Goal: Transaction & Acquisition: Purchase product/service

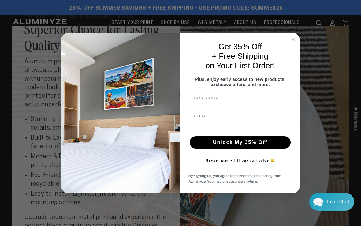
click at [296, 35] on form "Get 35% Off + Free Shipping on Your First Order! Plus, enjoy early access to ne…" at bounding box center [180, 113] width 238 height 160
click at [292, 41] on circle "Close dialog" at bounding box center [292, 39] width 7 height 7
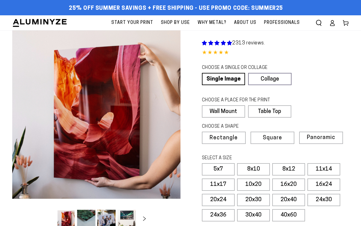
select select "**********"
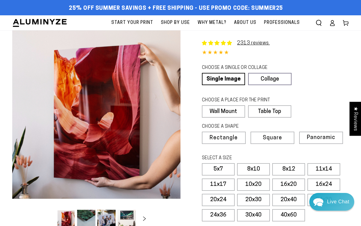
click at [282, 75] on link "Collage" at bounding box center [269, 79] width 43 height 12
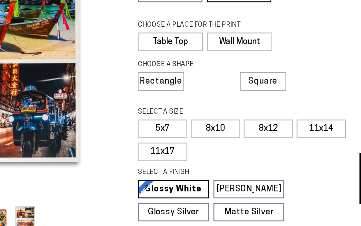
scroll to position [68, 0]
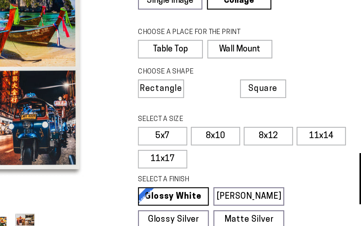
click at [307, 90] on label "11x14" at bounding box center [323, 90] width 33 height 12
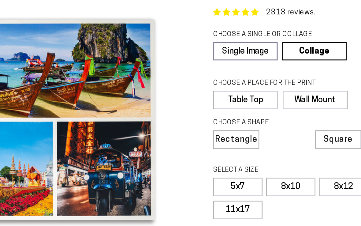
scroll to position [35, 0]
click at [202, 31] on link "Single Image" at bounding box center [223, 34] width 43 height 12
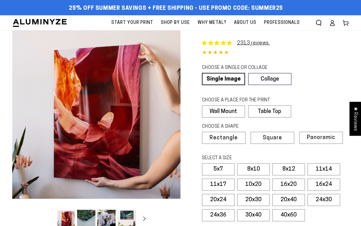
select select "**********"
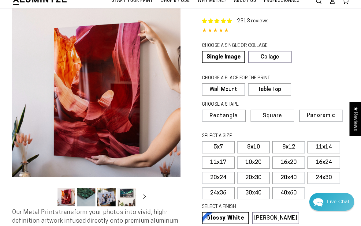
scroll to position [30, 0]
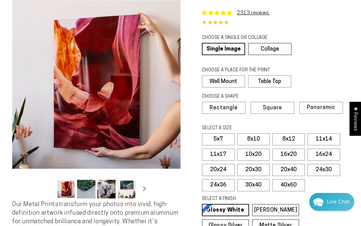
click at [293, 149] on label "16x20" at bounding box center [288, 154] width 33 height 12
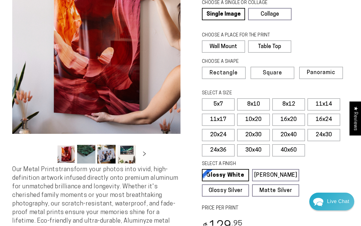
scroll to position [65, 0]
click at [298, 130] on label "20x40" at bounding box center [288, 135] width 33 height 12
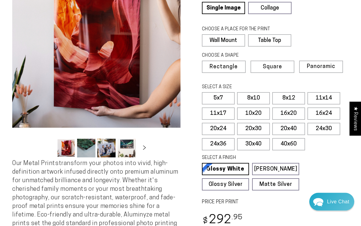
scroll to position [71, 0]
click at [279, 40] on label "Table Top" at bounding box center [269, 40] width 43 height 12
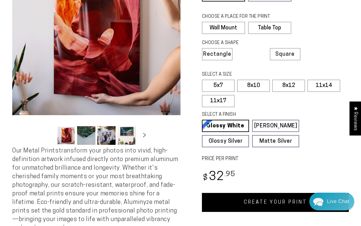
scroll to position [83, 0]
click at [329, 84] on label "11x14" at bounding box center [323, 85] width 33 height 12
